Goal: Download file/media

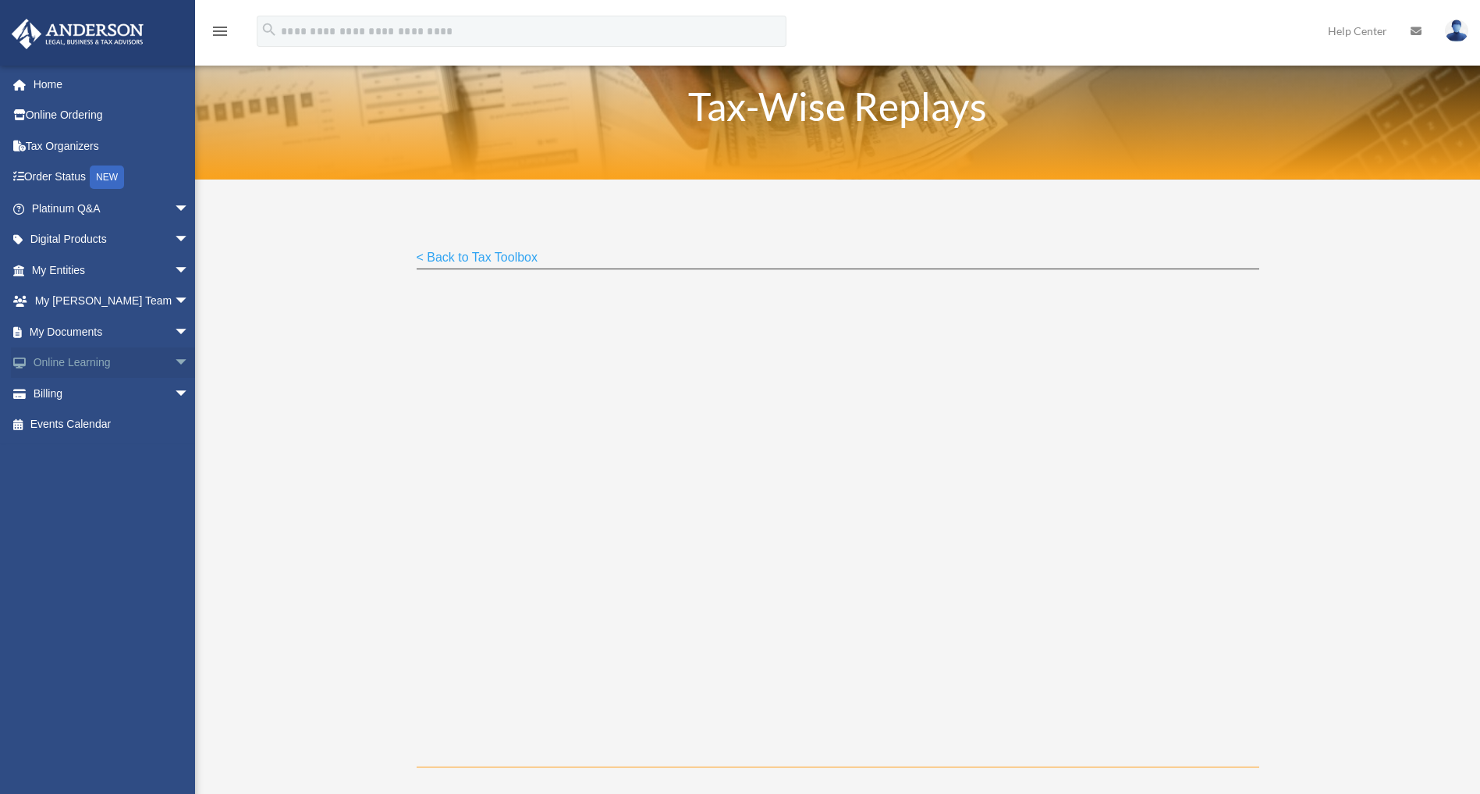
click at [109, 358] on link "Online Learning arrow_drop_down" at bounding box center [112, 362] width 202 height 31
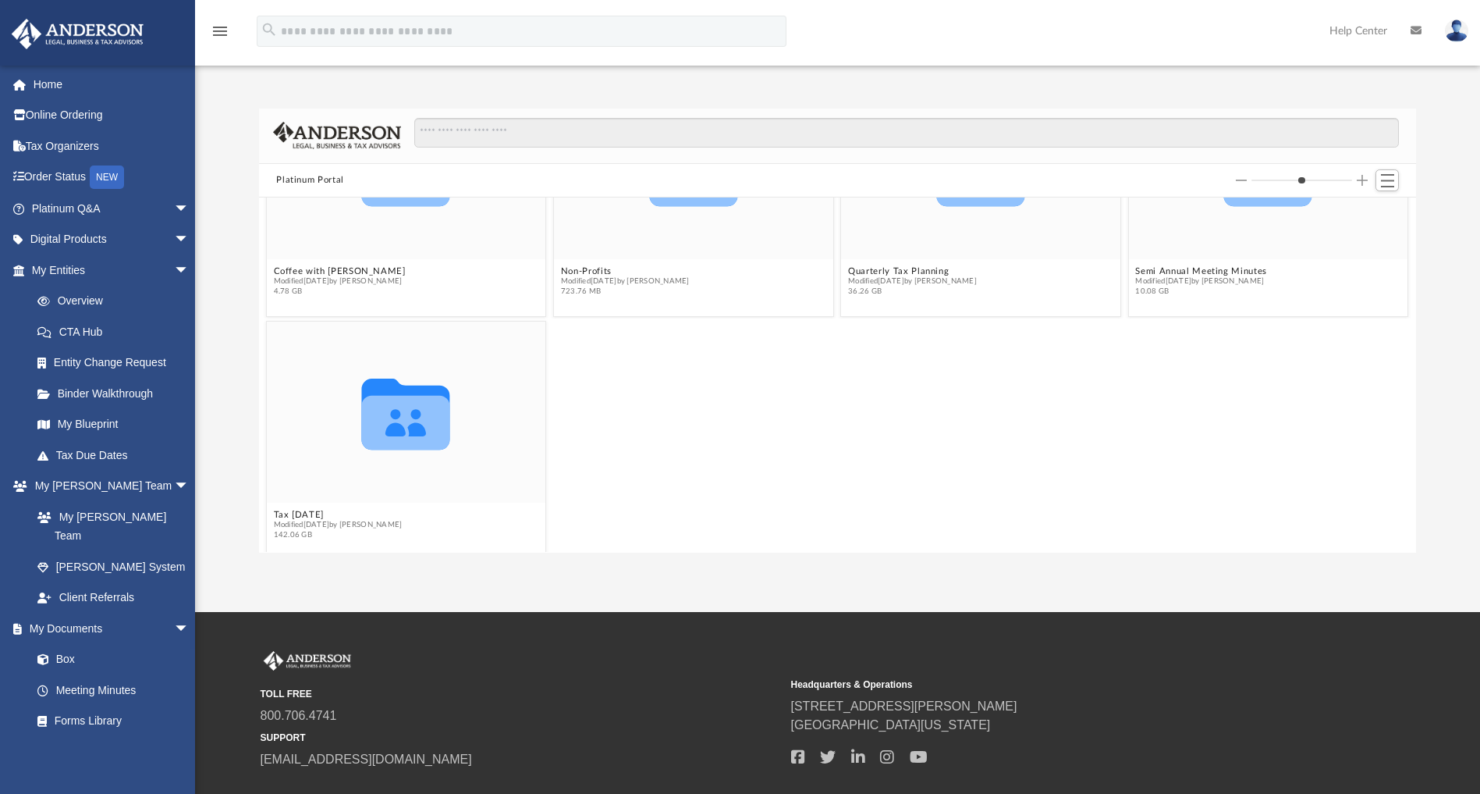
scroll to position [140, 0]
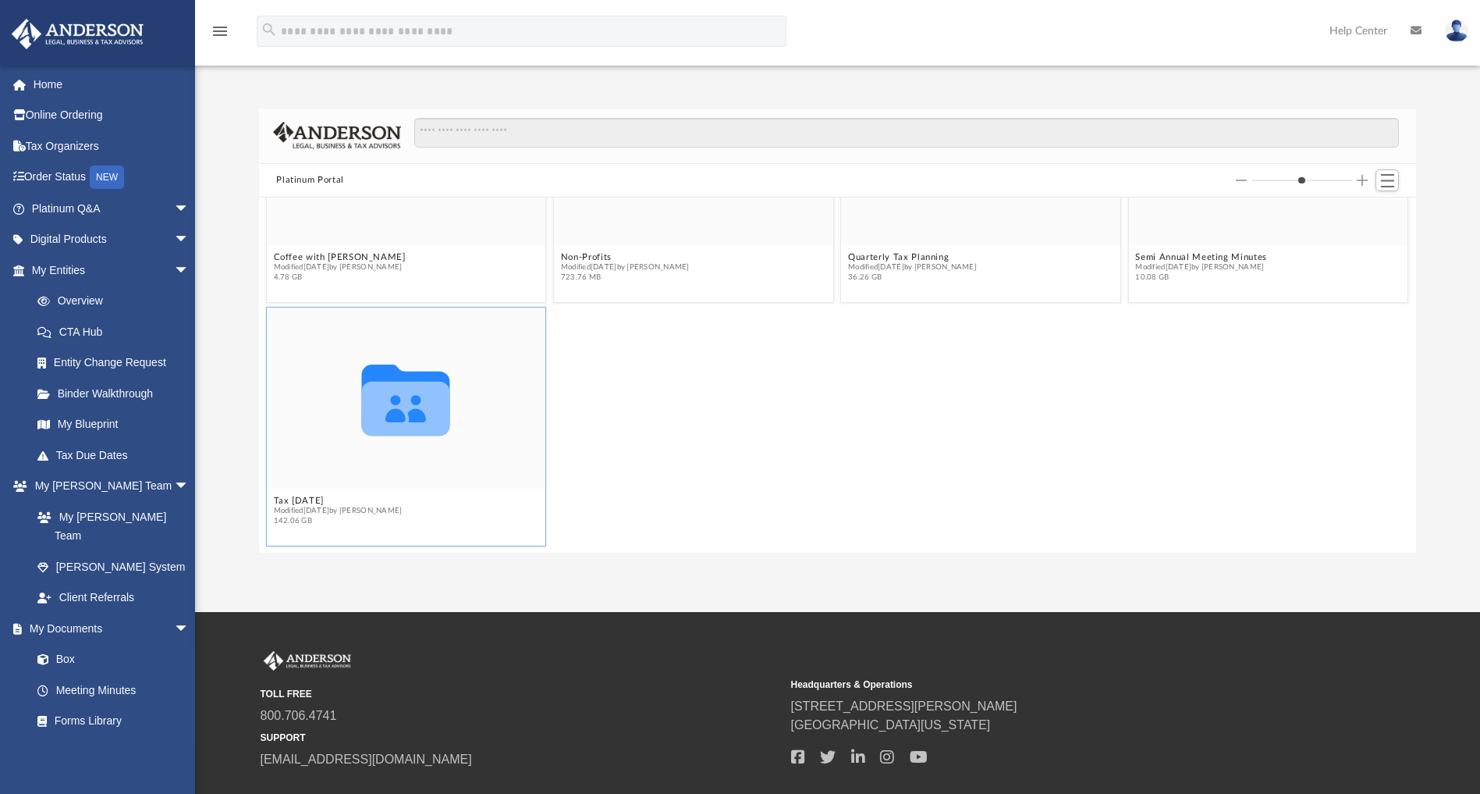
click at [407, 461] on div "Collaborated Folder" at bounding box center [406, 397] width 279 height 181
click at [405, 405] on icon "grid" at bounding box center [406, 409] width 88 height 55
click at [403, 406] on icon "grid" at bounding box center [406, 409] width 88 height 55
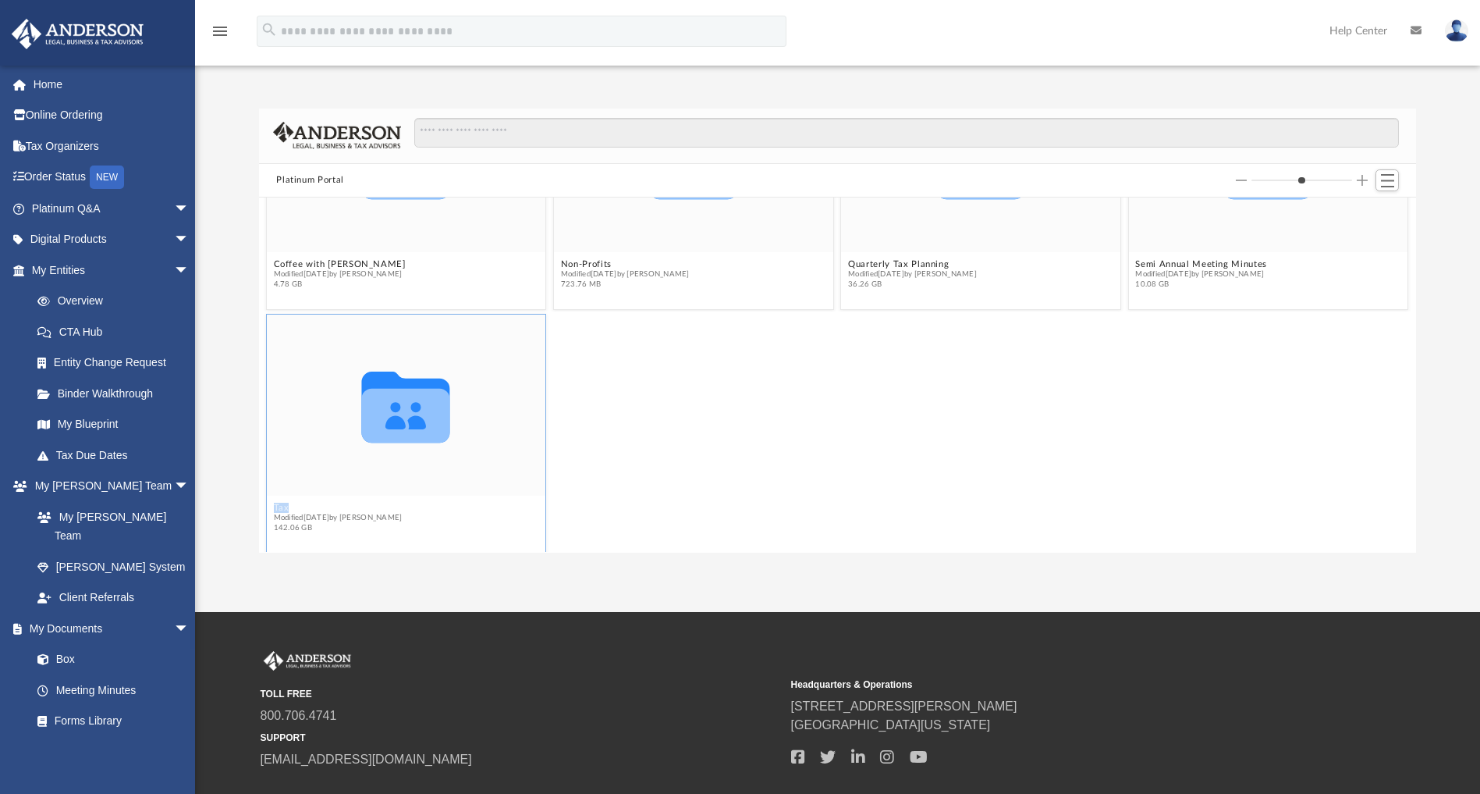
click at [294, 498] on figcaption "Tax [DATE] Modified [DATE] by [PERSON_NAME] 142.06 GB" at bounding box center [406, 518] width 279 height 41
click at [279, 507] on button "Tax [DATE]" at bounding box center [338, 508] width 129 height 10
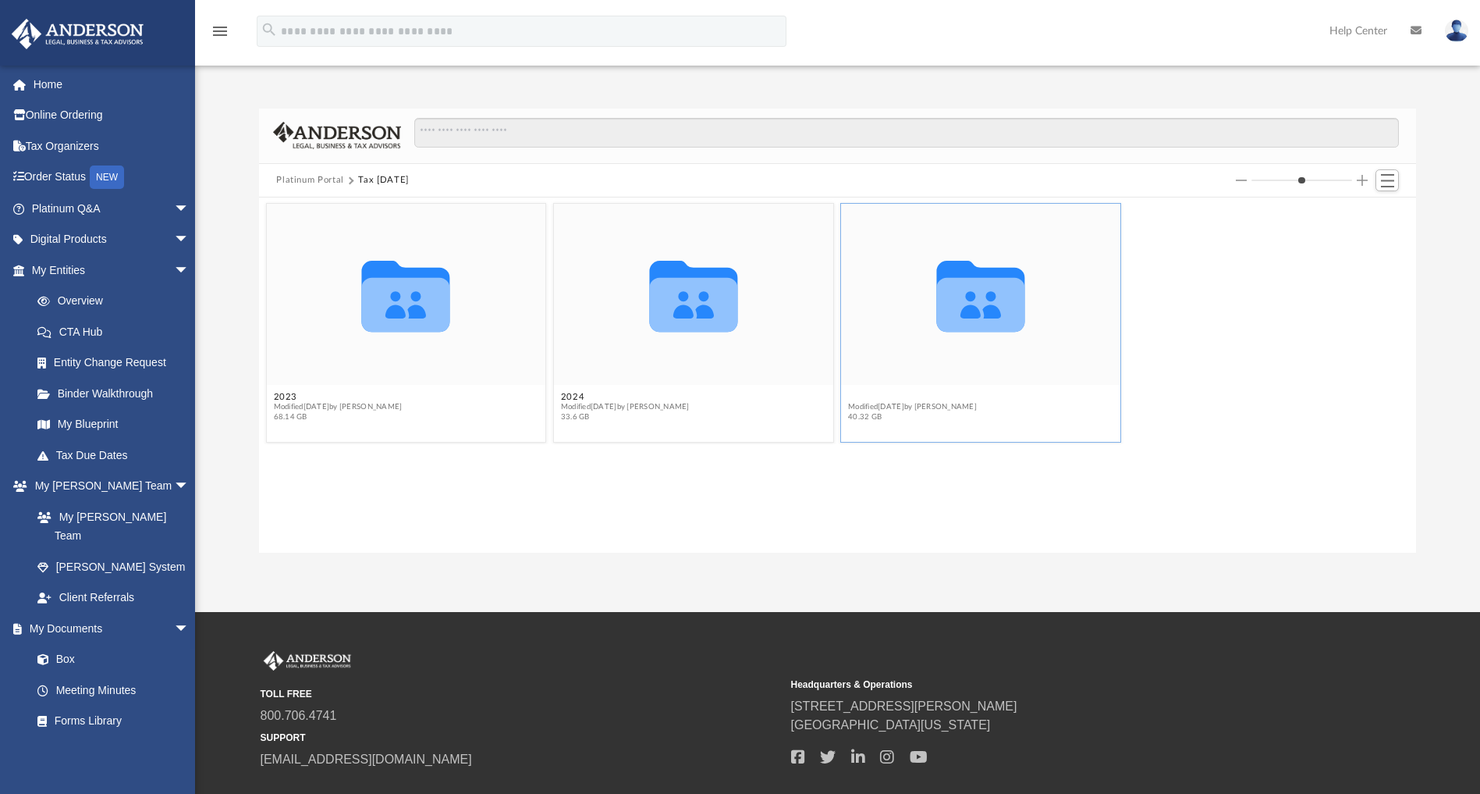
click at [860, 396] on button "2025" at bounding box center [912, 398] width 129 height 10
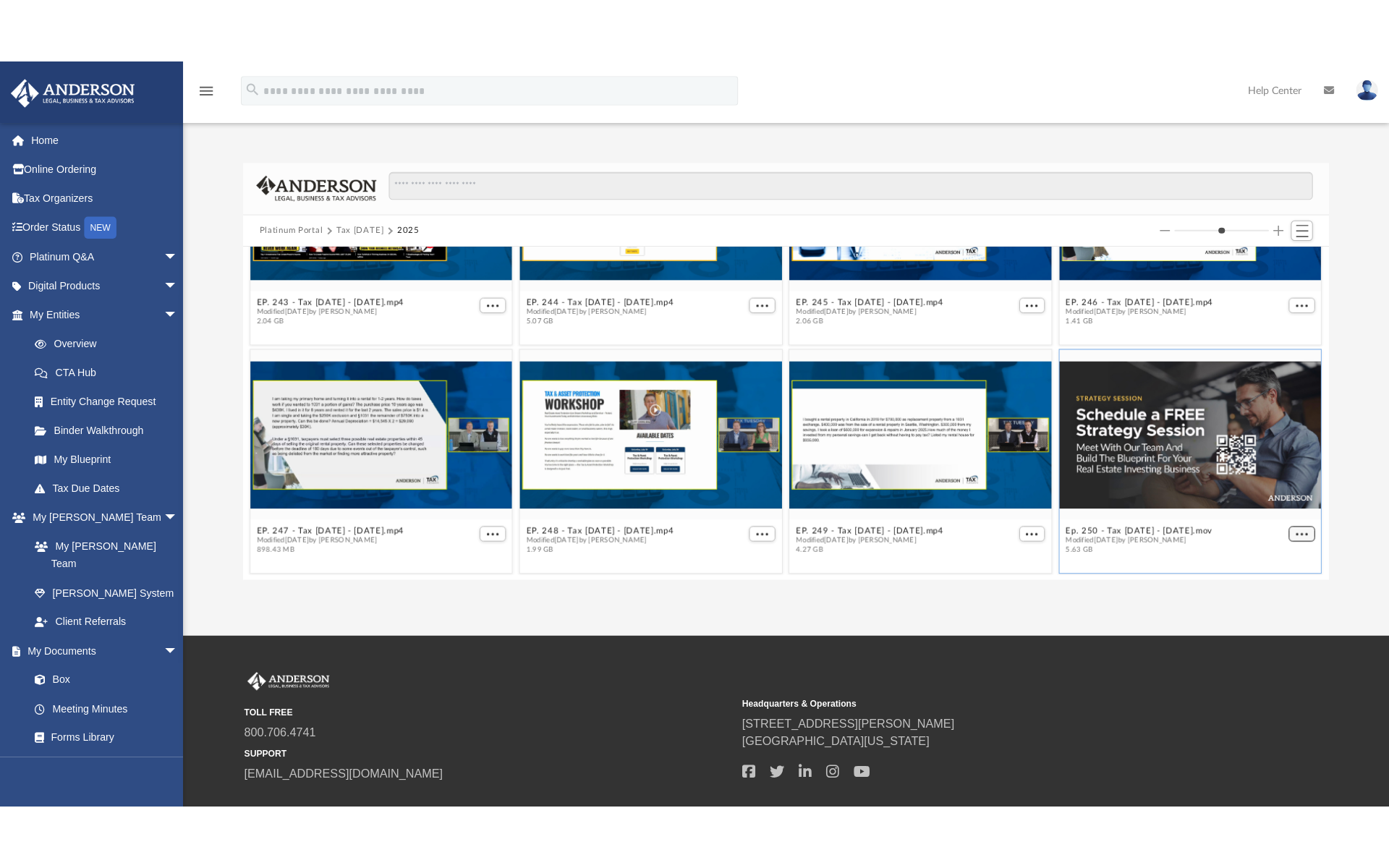
scroll to position [575, 0]
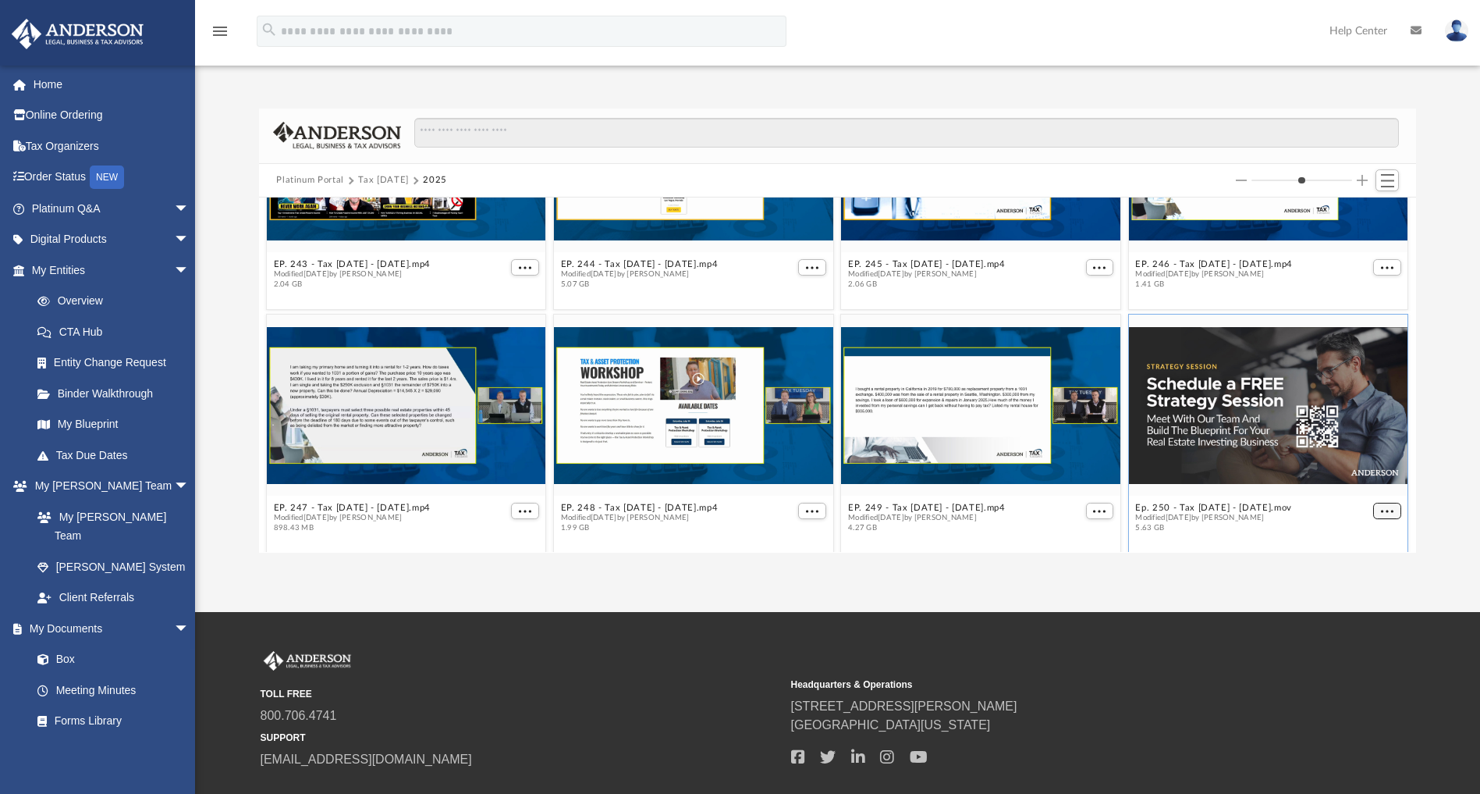
click at [1373, 503] on button "More options" at bounding box center [1387, 511] width 28 height 16
click at [1346, 481] on li "Download" at bounding box center [1351, 479] width 45 height 16
click at [1381, 511] on span "More options" at bounding box center [1387, 511] width 12 height 8
click at [1348, 451] on li "Preview" at bounding box center [1351, 455] width 45 height 16
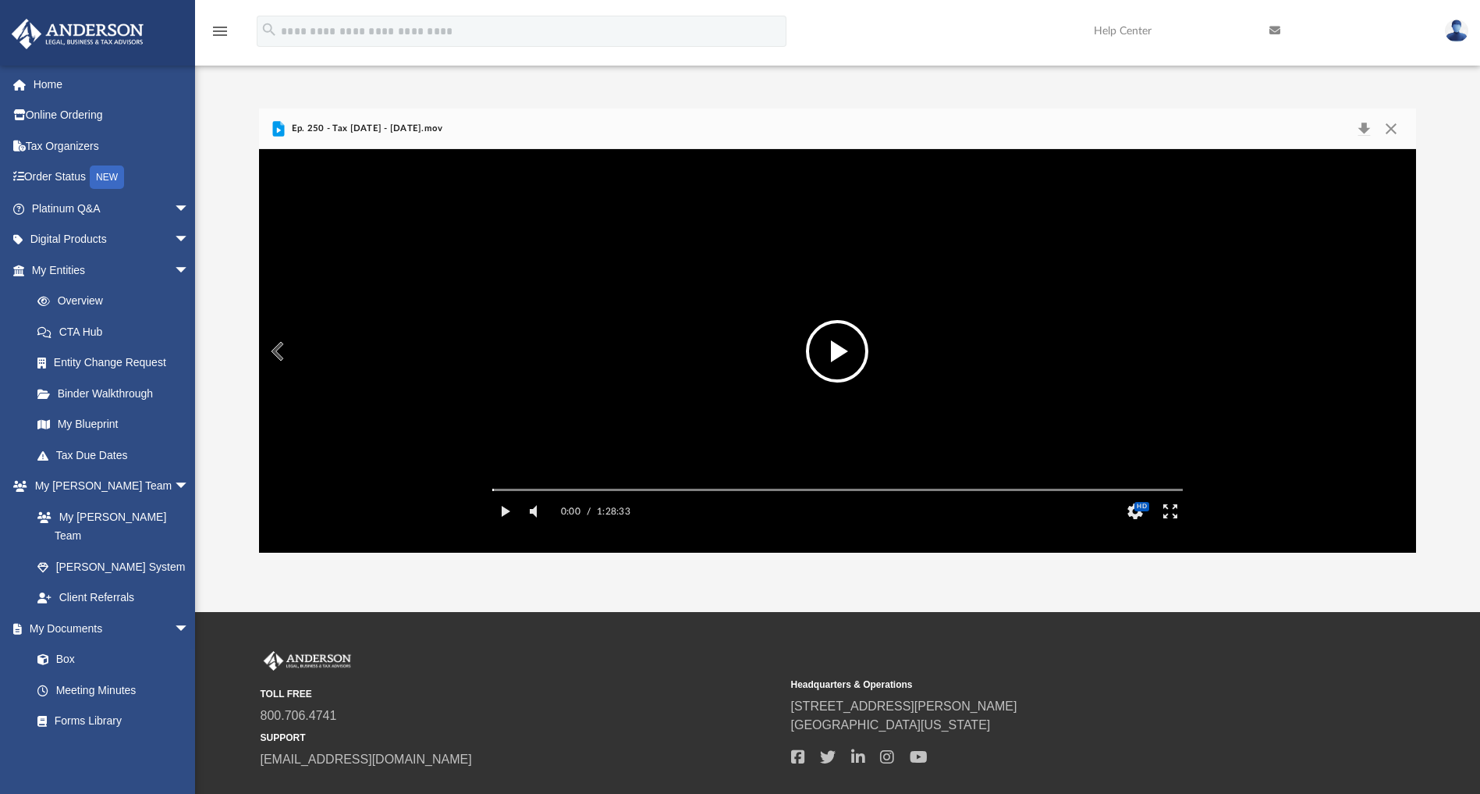
click at [831, 327] on button "File preview" at bounding box center [837, 351] width 62 height 62
click at [1170, 527] on button "Enter fullscreen" at bounding box center [1170, 511] width 35 height 31
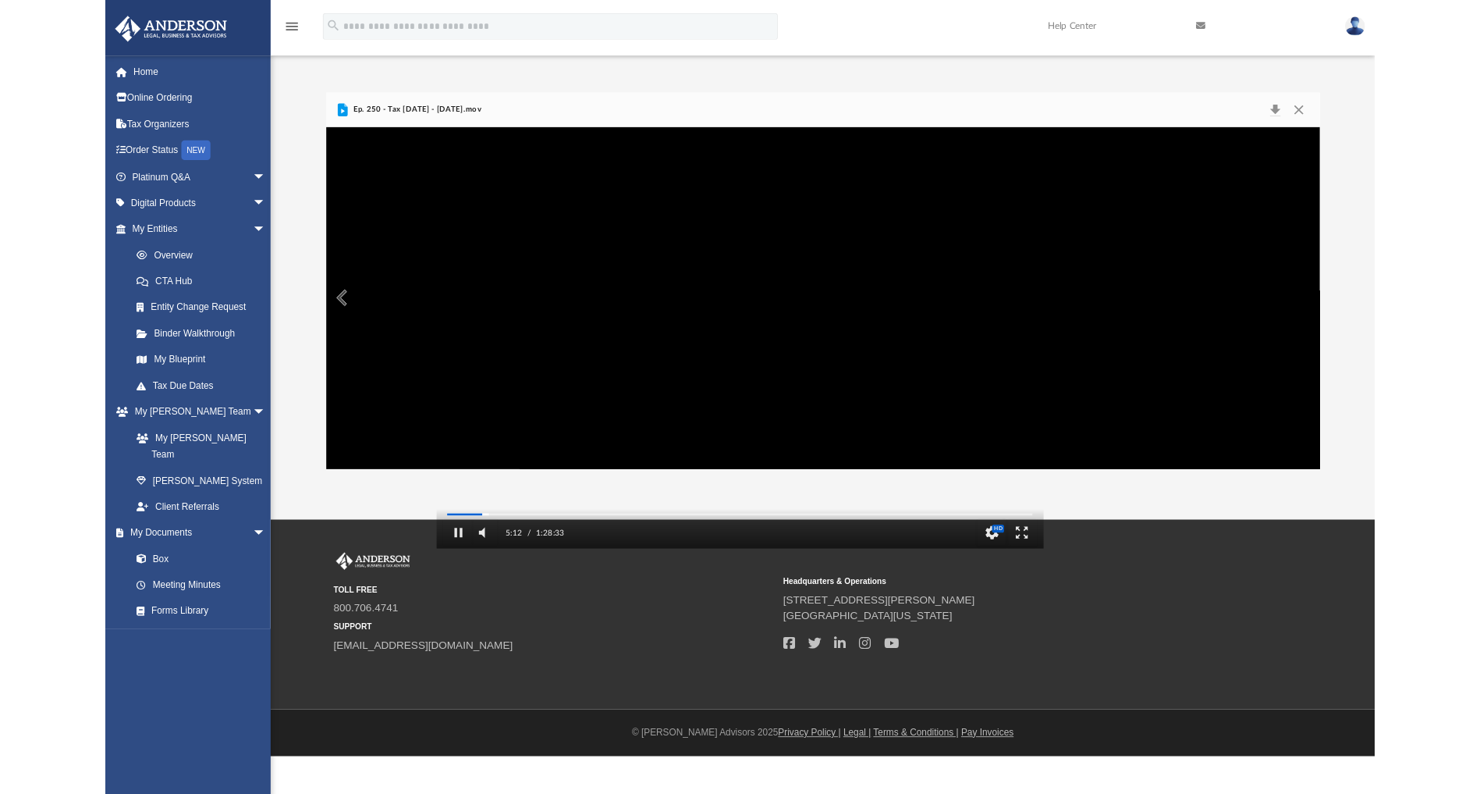
scroll to position [337, 1139]
